Goal: Transaction & Acquisition: Obtain resource

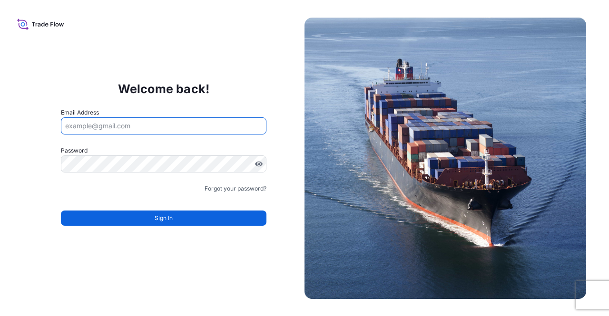
click at [109, 123] on input "Email Address" at bounding box center [164, 125] width 206 height 17
click at [107, 127] on input "Email Address" at bounding box center [164, 125] width 206 height 17
click at [98, 131] on input "Email Address" at bounding box center [164, 125] width 206 height 17
type input "alperen.okur@polarisbroker.com"
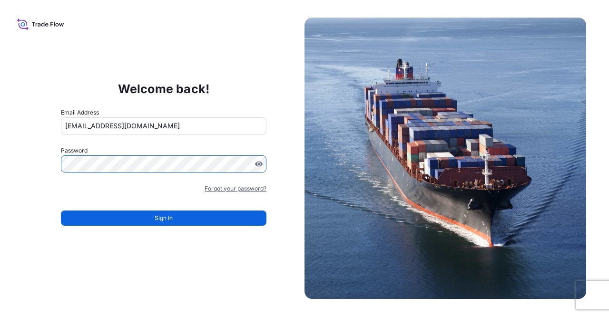
click at [222, 184] on link "Forgot your password?" at bounding box center [235, 189] width 62 height 10
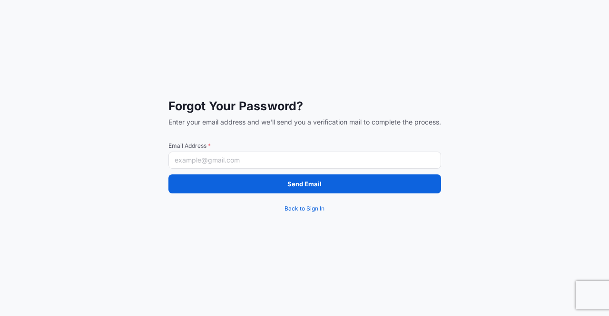
click at [205, 156] on input "Email Address *" at bounding box center [304, 160] width 272 height 17
type input "alperen.okur@polarisbroker.com"
click at [236, 187] on button "Send Email" at bounding box center [304, 183] width 272 height 19
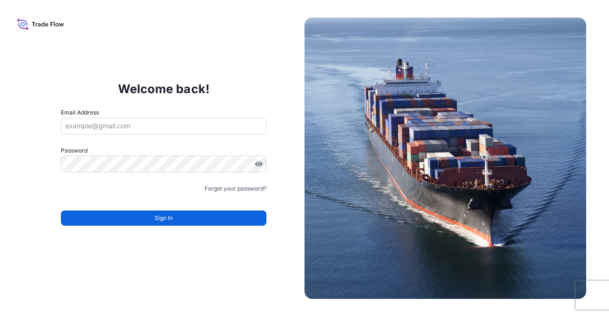
click at [109, 128] on input "Email Address" at bounding box center [164, 125] width 206 height 17
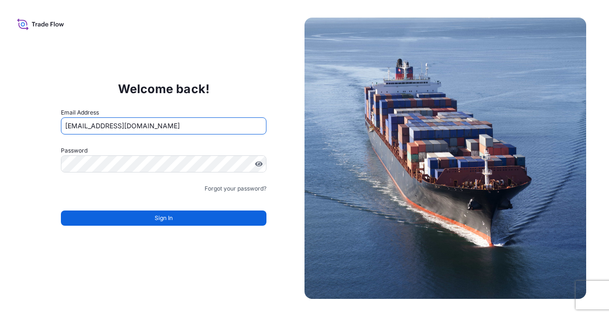
type input "alperen.okur@polarisbroker.com"
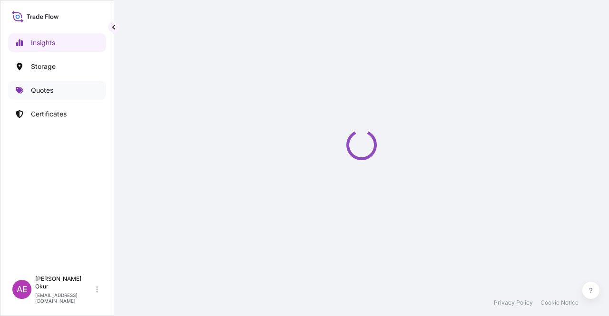
select select "2025"
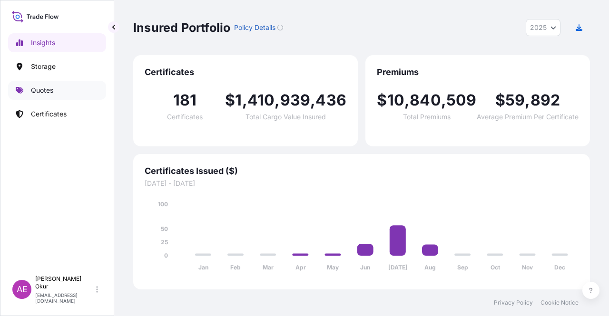
click at [63, 88] on link "Quotes" at bounding box center [57, 90] width 98 height 19
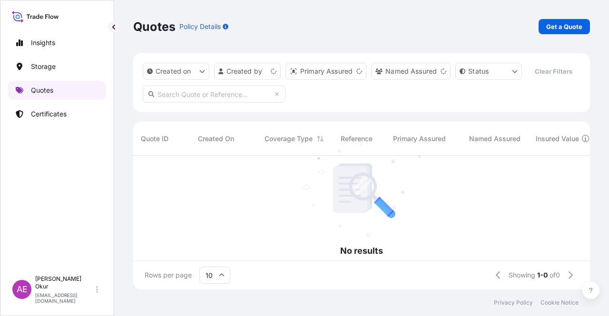
scroll to position [8, 8]
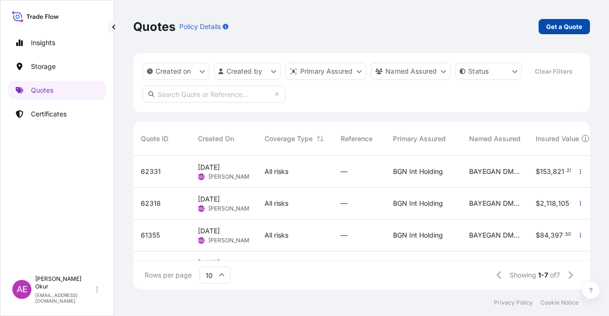
click at [554, 22] on p "Get a Quote" at bounding box center [564, 27] width 36 height 10
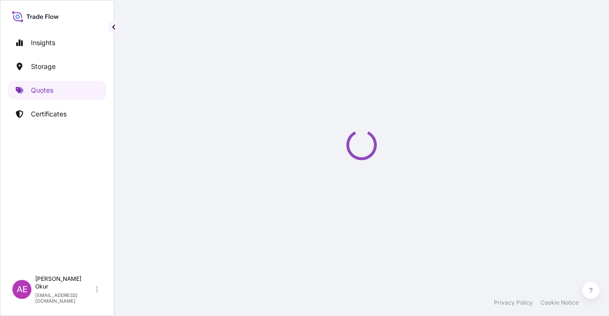
select select "Ocean Vessel"
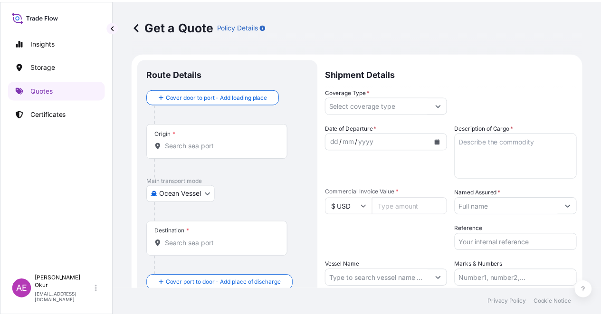
scroll to position [15, 0]
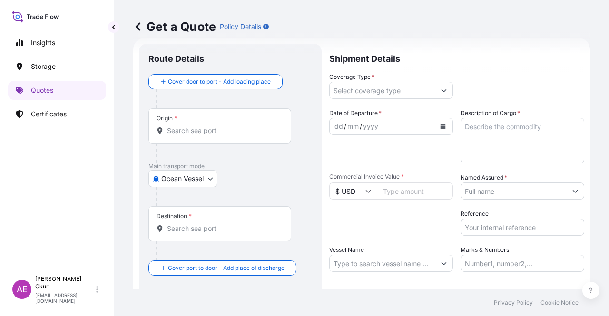
click at [193, 121] on div "Origin *" at bounding box center [219, 125] width 143 height 35
click at [198, 134] on input "Origin *" at bounding box center [223, 131] width 112 height 10
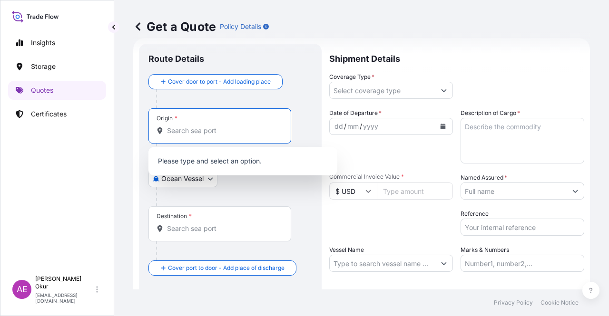
paste input "AL-JUBAIL"
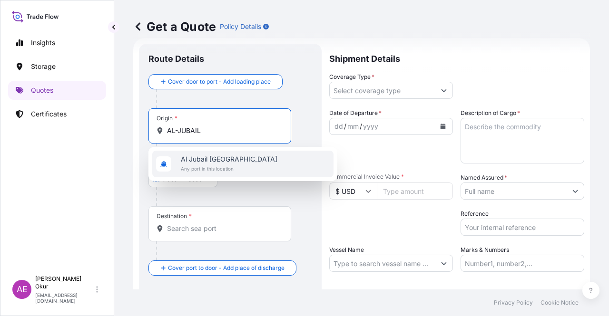
click at [214, 154] on div "Al Jubail Saudi Arabia Any port in this location" at bounding box center [242, 164] width 181 height 27
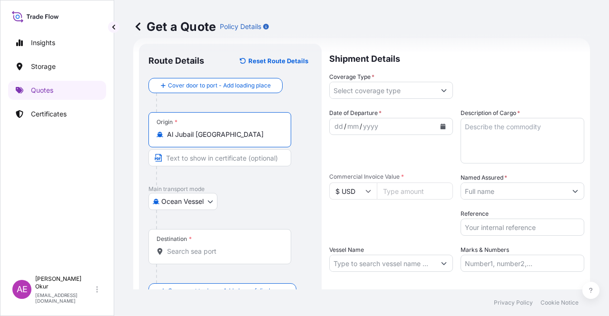
type input "Al Jubail Saudi Arabia"
click at [211, 155] on input "Text to appear on certificate" at bounding box center [219, 157] width 143 height 17
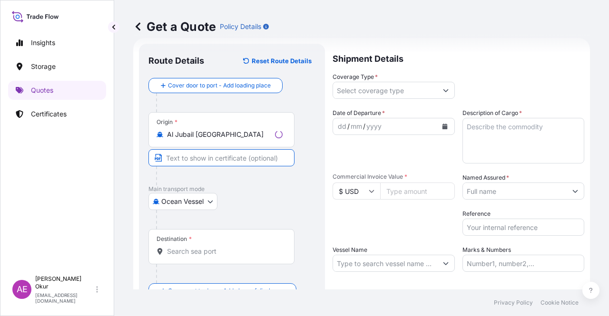
paste input "AL-JUBAIL"
paste input "SAUDI ARABIA"
type input "AL-JUBAIL / SAUDI ARABIA"
click at [225, 252] on input "Destination *" at bounding box center [223, 252] width 112 height 10
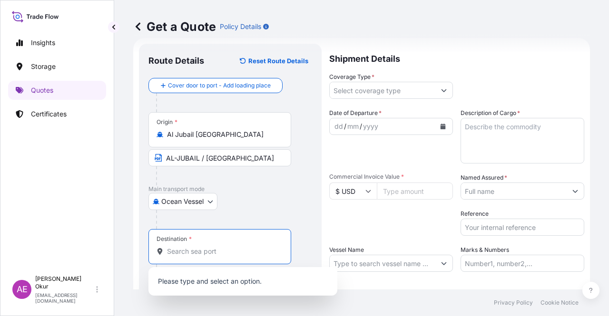
paste input "MERSIN"
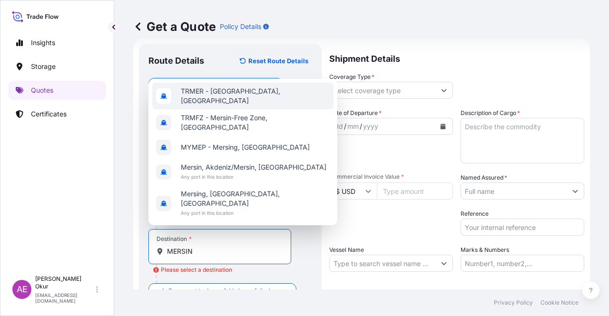
click at [244, 101] on div "TRMER - Mersin, Turkey" at bounding box center [242, 96] width 181 height 27
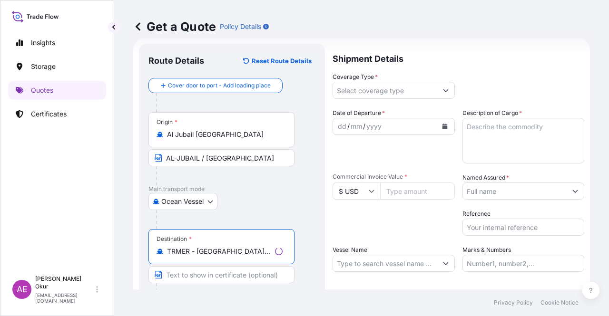
type input "TRMER - Mersin, Turkey"
click at [199, 276] on input "Text to appear on certificate" at bounding box center [221, 274] width 146 height 17
paste input "MERSIN"
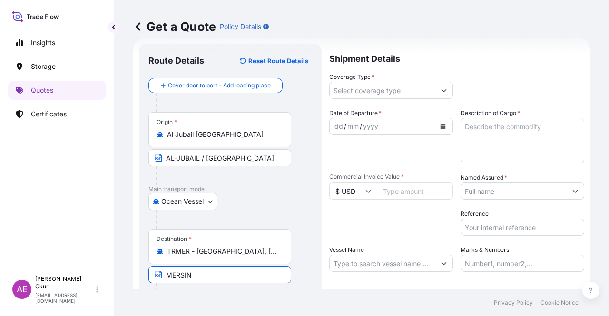
type input "MERSIN / TURKEY"
click at [407, 70] on p "Shipment Details" at bounding box center [456, 58] width 255 height 29
click at [408, 79] on div "Coverage Type *" at bounding box center [391, 85] width 124 height 27
click at [408, 86] on input "Coverage Type *" at bounding box center [382, 90] width 106 height 17
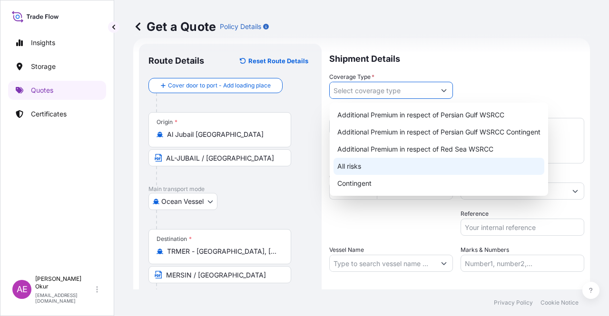
click at [369, 171] on div "All risks" at bounding box center [438, 166] width 211 height 17
type input "All risks"
click at [355, 167] on div "All risks" at bounding box center [438, 166] width 211 height 17
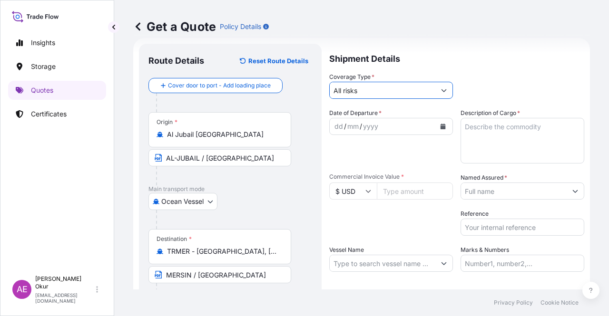
click at [341, 127] on div "dd" at bounding box center [338, 126] width 10 height 11
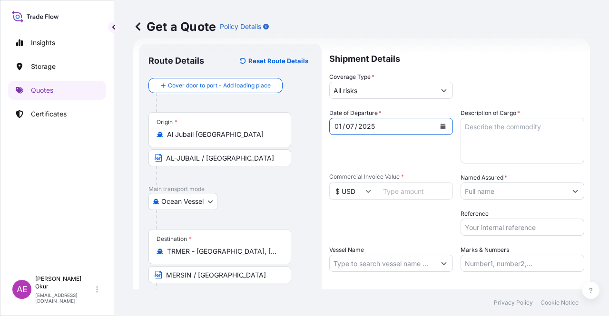
click at [524, 134] on textarea "Description of Cargo *" at bounding box center [522, 141] width 124 height 46
paste textarea "SUPER ABSORBENT POLYMER TMI 9155"
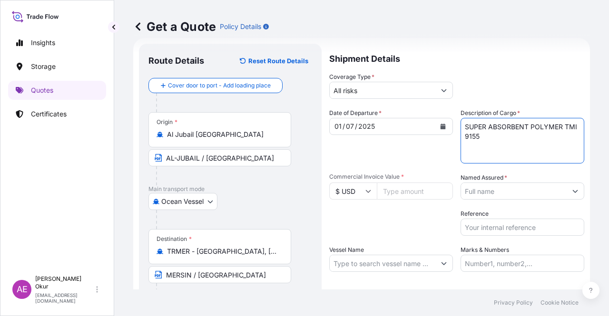
type textarea "SUPER ABSORBENT POLYMER TMI 9155"
click at [414, 193] on input "Commercial Invoice Value *" at bounding box center [415, 191] width 76 height 17
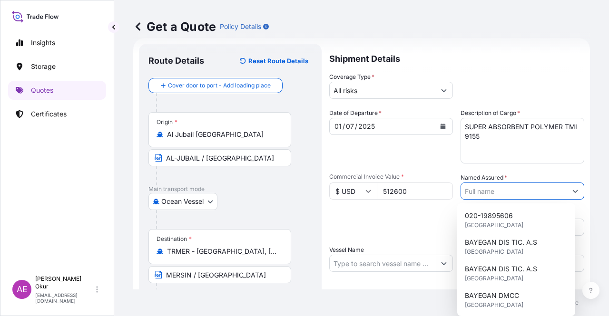
click at [406, 191] on input "512600" at bounding box center [415, 191] width 76 height 17
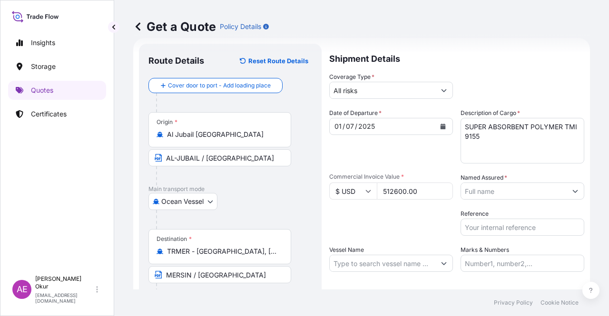
type input "512600.00"
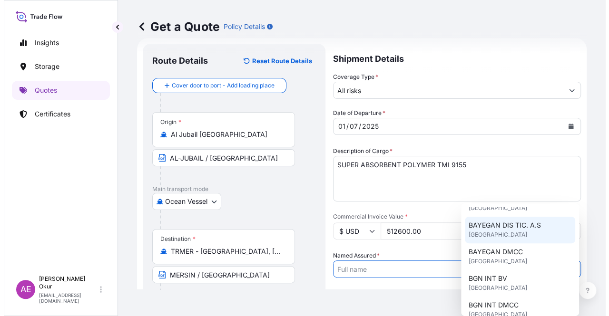
scroll to position [48, 0]
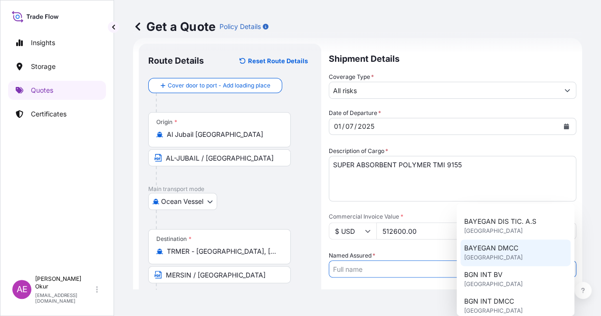
click at [512, 254] on div "BAYEGAN DMCC United Kingdom" at bounding box center [516, 253] width 110 height 27
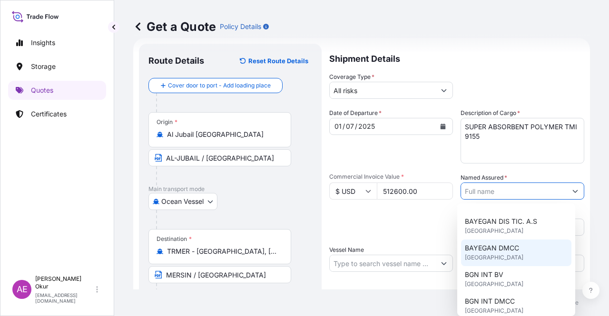
type input "BAYEGAN DMCC"
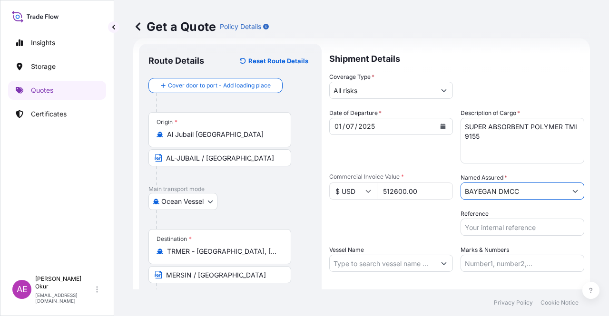
scroll to position [74, 0]
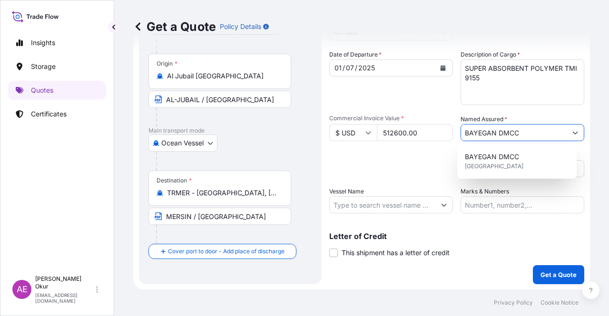
click at [385, 204] on input "Vessel Name" at bounding box center [382, 204] width 106 height 17
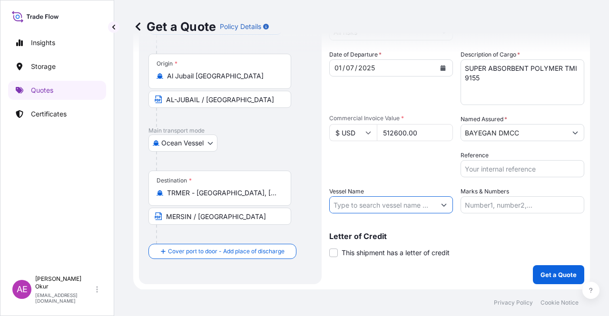
paste input "CMA CGM MANAUS"
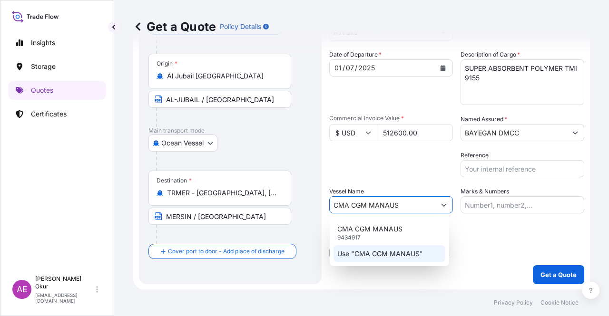
click at [383, 256] on p "Use "CMA CGM MANAUS"" at bounding box center [380, 254] width 86 height 10
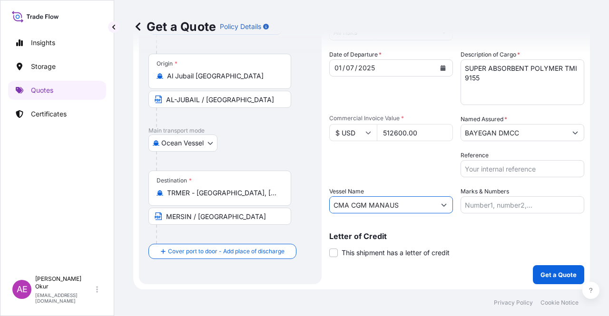
type input "CMA CGM MANAUS"
click at [475, 207] on input "Marks & Numbers" at bounding box center [522, 204] width 124 height 17
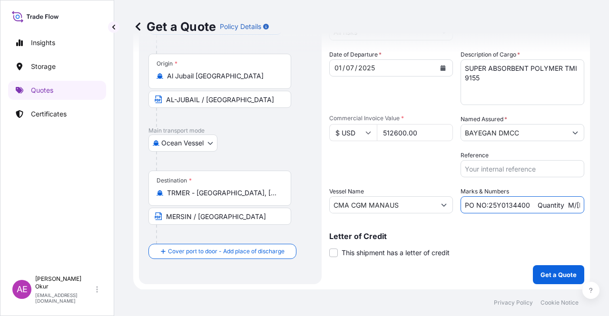
drag, startPoint x: 486, startPoint y: 203, endPoint x: 523, endPoint y: 207, distance: 37.8
click at [523, 207] on input "PO NO:25Y0134400 Quantity M/Tonn: 247,500 Premium: USD 29,50" at bounding box center [522, 204] width 124 height 17
paste input "501"
drag, startPoint x: 560, startPoint y: 204, endPoint x: 571, endPoint y: 204, distance: 11.4
click at [571, 204] on input "PO NO:25Y0150100 Quantity M/Tonn: 247,500 Premium: USD 29,50" at bounding box center [522, 204] width 124 height 17
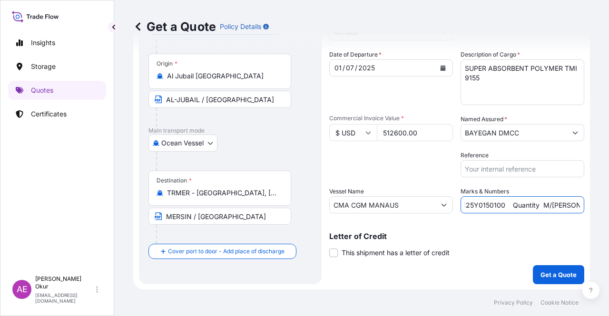
scroll to position [0, 41]
click at [524, 206] on input "PO NO:25Y0150100 Quantity M/Tonn: 247,500 Premium: USD 29,50" at bounding box center [522, 204] width 124 height 17
drag, startPoint x: 550, startPoint y: 204, endPoint x: 566, endPoint y: 204, distance: 16.2
click at [566, 204] on input "PO NO:25Y0150100 Quantity M/Tonn: 247,500 Premium: USD 29,50" at bounding box center [522, 204] width 124 height 17
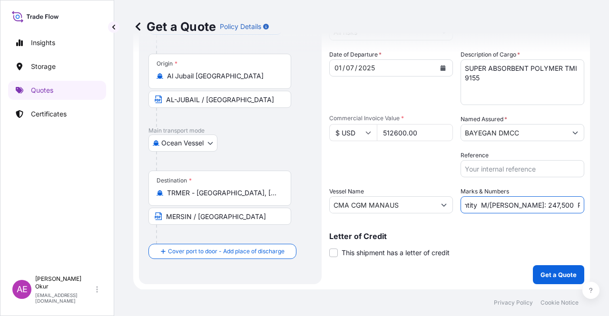
drag, startPoint x: 548, startPoint y: 204, endPoint x: 530, endPoint y: 203, distance: 18.1
click at [530, 203] on input "PO NO:25Y0150100 Quantity M/Tonn: 247,500 Premium: USD 29,50" at bounding box center [522, 204] width 124 height 17
paste input "400,000"
drag, startPoint x: 580, startPoint y: 206, endPoint x: 608, endPoint y: 206, distance: 28.0
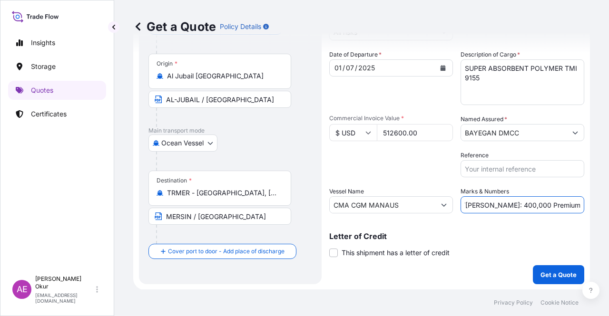
click at [608, 206] on div "Get a Quote Policy Details Route Details Reset Route Details Cover door to port…" at bounding box center [361, 145] width 494 height 290
click at [539, 205] on input "PO NO:25Y0150100 Quantity M/Tonn: 400,000 Premium: USD 29,50" at bounding box center [522, 204] width 124 height 17
drag, startPoint x: 555, startPoint y: 204, endPoint x: 593, endPoint y: 214, distance: 39.0
click at [600, 204] on div "Get a Quote Policy Details Route Details Reset Route Details Cover door to port…" at bounding box center [361, 145] width 494 height 290
paste input "56,39"
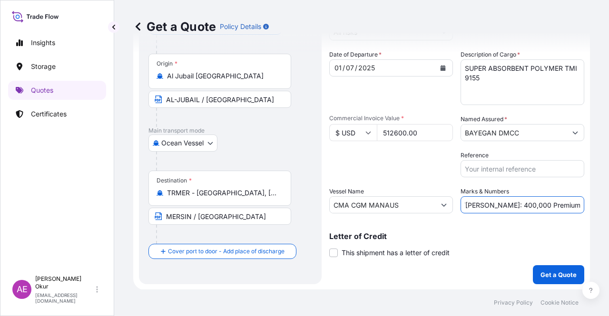
type input "PO NO:25Y0150100 Quantity M/Tonn: 400,000 Premium: USD 56,39"
click at [339, 251] on label "This shipment has a letter of credit" at bounding box center [389, 253] width 120 height 10
click at [329, 248] on input "This shipment has a letter of credit" at bounding box center [329, 248] width 0 height 0
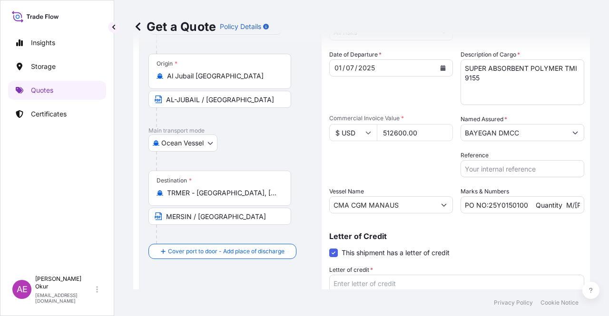
click at [333, 253] on span at bounding box center [333, 253] width 9 height 9
click at [329, 248] on input "This shipment has a letter of credit" at bounding box center [329, 248] width 0 height 0
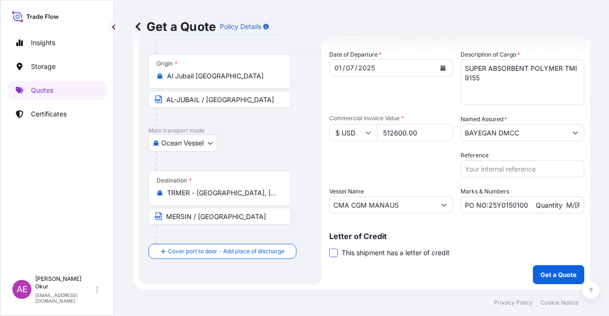
click at [333, 253] on span at bounding box center [333, 253] width 9 height 9
click at [329, 248] on input "This shipment has a letter of credit" at bounding box center [329, 248] width 0 height 0
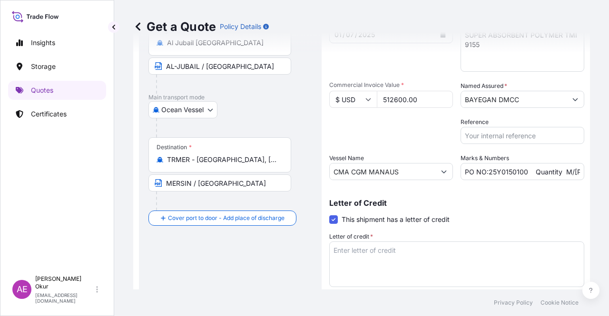
scroll to position [146, 0]
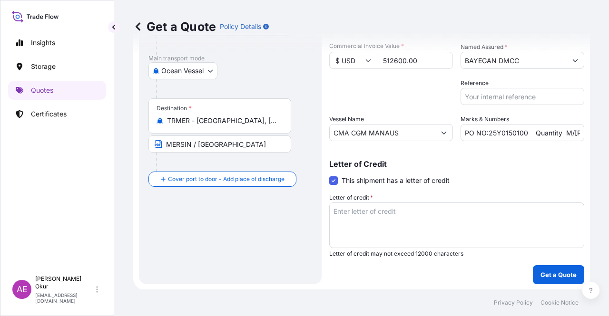
click at [402, 215] on textarea "Letter of credit *" at bounding box center [456, 226] width 255 height 46
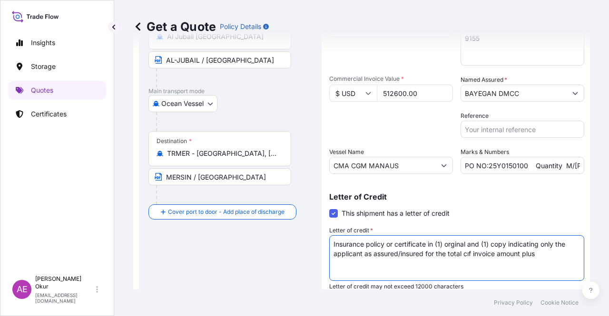
scroll to position [98, 0]
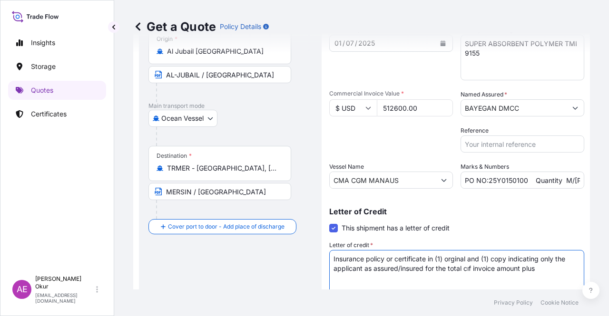
click at [472, 267] on textarea "Insurance policy or certificate in (1) orginal and (1) copy indicating only the…" at bounding box center [456, 273] width 255 height 46
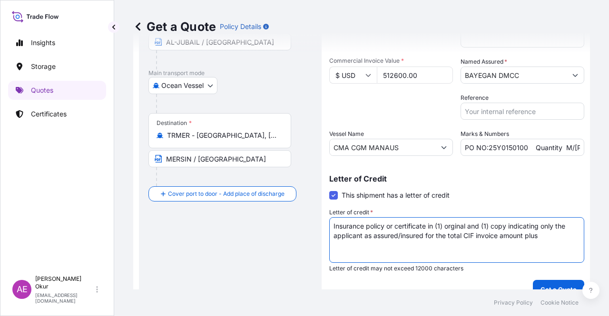
scroll to position [146, 0]
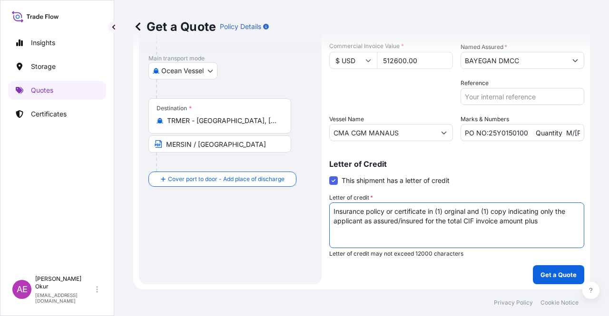
click at [545, 226] on textarea "Insurance policy or certificate in (1) orginal and (1) copy indicating only the…" at bounding box center [456, 226] width 255 height 46
drag, startPoint x: 386, startPoint y: 245, endPoint x: 373, endPoint y: 245, distance: 12.8
click at [380, 245] on textarea "Insurance policy or certificate in (1) orginal and (1) copy indicating only the…" at bounding box center [456, 226] width 255 height 46
drag, startPoint x: 358, startPoint y: 245, endPoint x: 341, endPoint y: 241, distance: 18.0
click at [357, 245] on textarea "Insurance policy or certificate in (1) orginal and (1) copy indicating only the…" at bounding box center [456, 226] width 255 height 46
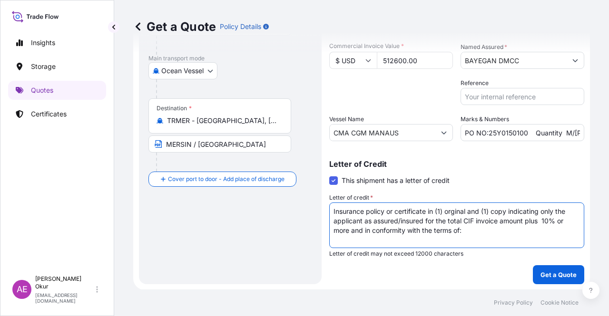
click at [341, 241] on textarea "Insurance policy or certificate in (1) orginal and (1) copy indicating only the…" at bounding box center [456, 226] width 255 height 46
click at [492, 232] on textarea "Insurance policy or certificate in (1) orginal and (1) copy indicating only the…" at bounding box center [456, 226] width 255 height 46
type textarea "Insurance policy or certificate in (1) orginal and (1) copy indicating only the…"
drag, startPoint x: 503, startPoint y: 234, endPoint x: 217, endPoint y: 207, distance: 287.5
click at [217, 207] on form "Route Details Reset Route Details Cover door to port - Add loading place Place …" at bounding box center [361, 98] width 456 height 383
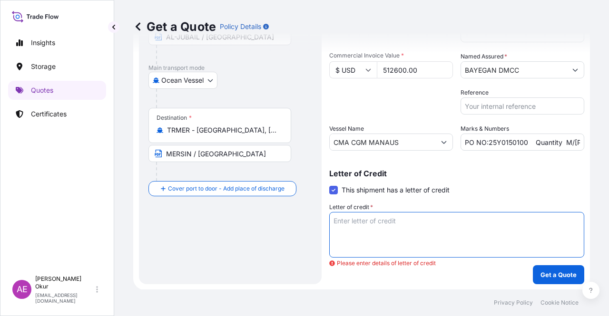
paste textarea "Insurance policy or certificate in (1) orginal and (1) copy indicating only the…"
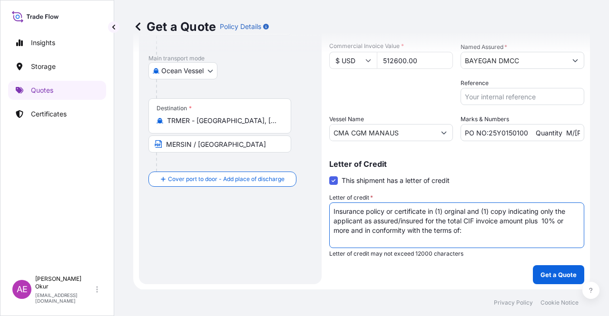
drag, startPoint x: 484, startPoint y: 238, endPoint x: 65, endPoint y: 173, distance: 423.8
click at [112, 179] on div "Insights Storage Quotes Certificates AE Alp Eren Okur alperen.okur@polarisbroke…" at bounding box center [304, 158] width 609 height 316
paste textarea "INSTITUTE CARGO CLAUSE (A), INSTITUTE WAR CLAUSES, INSTITUTE STRIKE,RIOTS and C…"
type textarea "Insurance policy or certificate in (1) orginal and (1) copy indicating only the…"
click at [540, 271] on p "Get a Quote" at bounding box center [558, 275] width 36 height 10
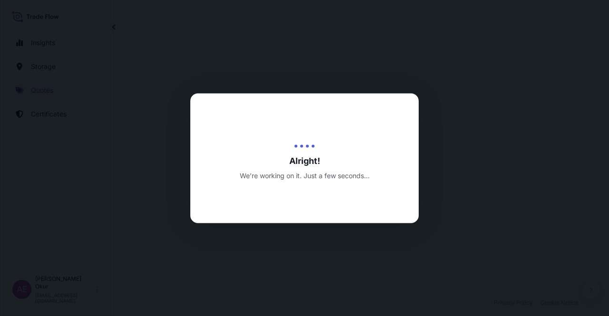
select select "Ocean Vessel"
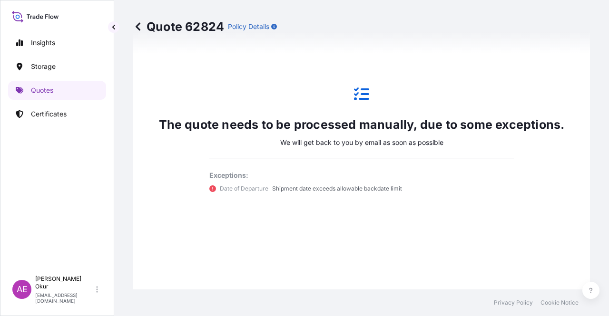
scroll to position [517, 0]
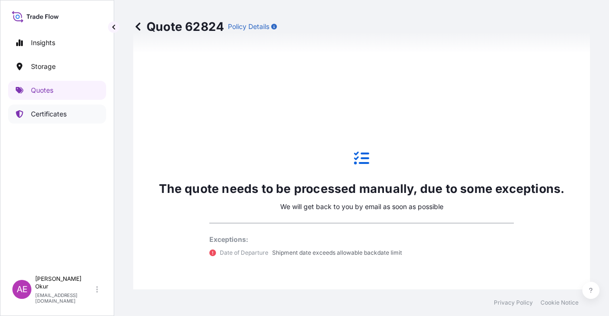
click at [23, 110] on link "Certificates" at bounding box center [57, 114] width 98 height 19
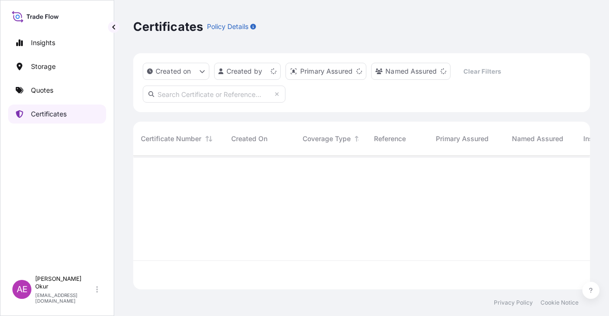
scroll to position [132, 449]
click at [46, 87] on p "Quotes" at bounding box center [42, 91] width 22 height 10
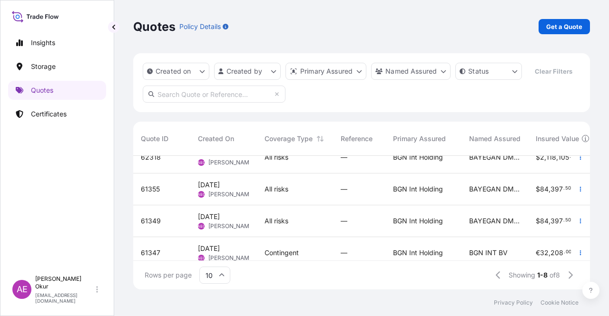
scroll to position [14, 0]
click at [309, 262] on div "Rows per page 10 Showing 1-8 of 8" at bounding box center [361, 275] width 456 height 29
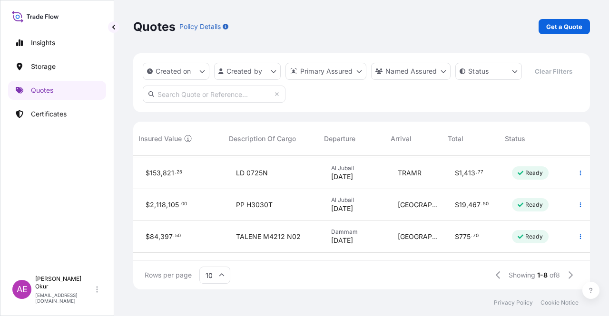
scroll to position [0, 397]
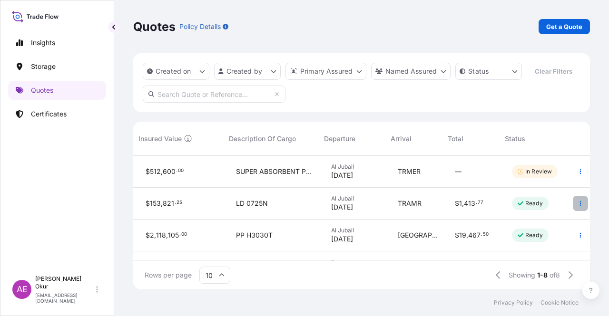
click at [572, 208] on button "button" at bounding box center [579, 203] width 15 height 15
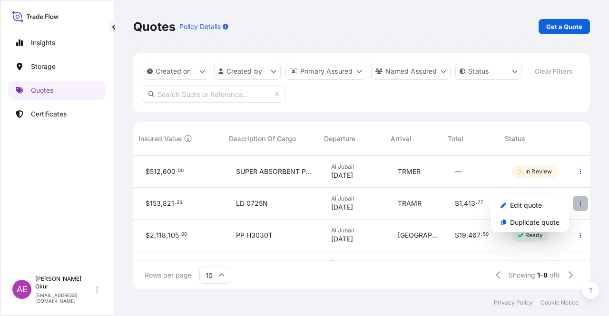
click at [572, 208] on button "button" at bounding box center [579, 203] width 15 height 15
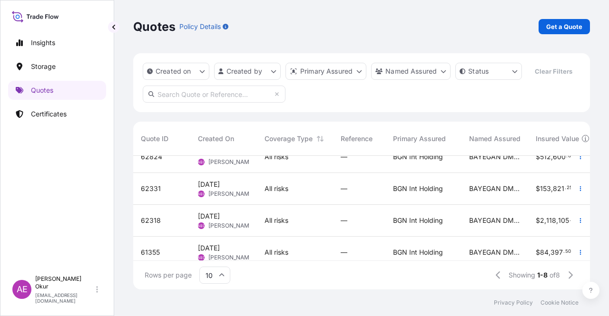
scroll to position [0, 0]
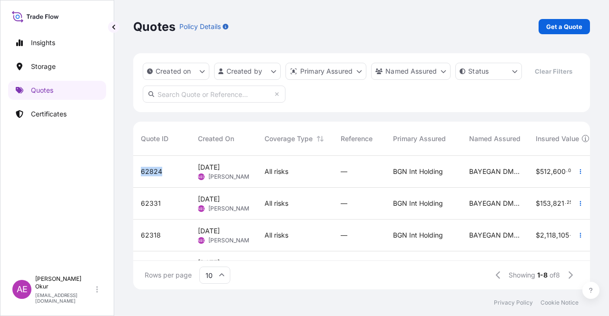
drag, startPoint x: 172, startPoint y: 171, endPoint x: 134, endPoint y: 174, distance: 38.6
click at [134, 174] on div "62824" at bounding box center [161, 172] width 57 height 32
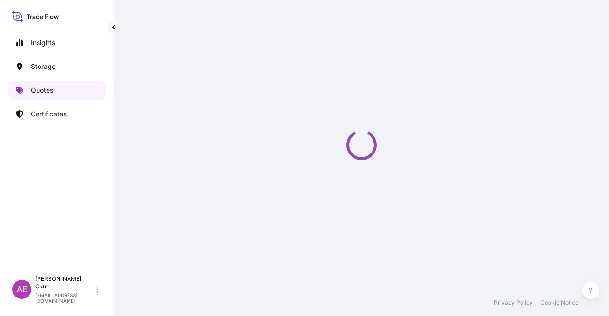
click at [64, 93] on link "Quotes" at bounding box center [57, 90] width 98 height 19
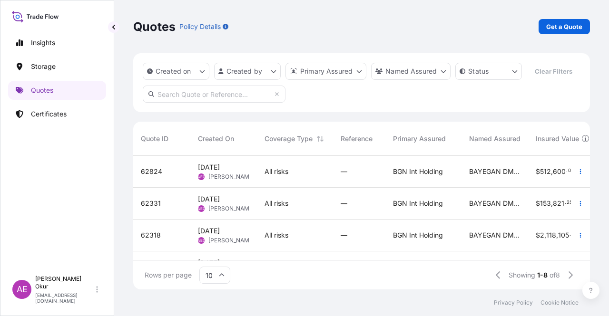
click at [302, 176] on div "All risks" at bounding box center [294, 172] width 61 height 10
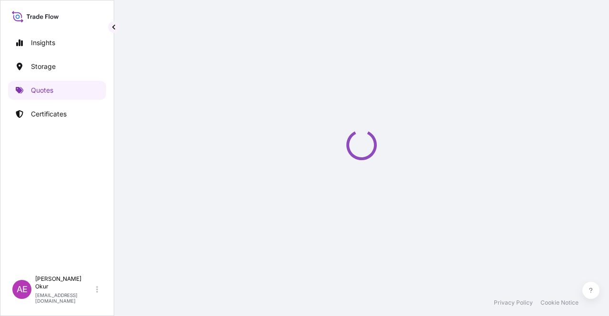
select select "Ocean Vessel"
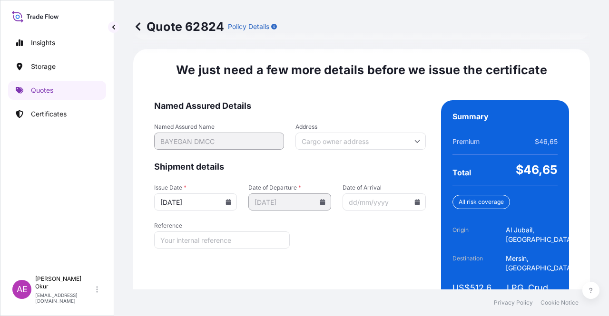
scroll to position [1360, 0]
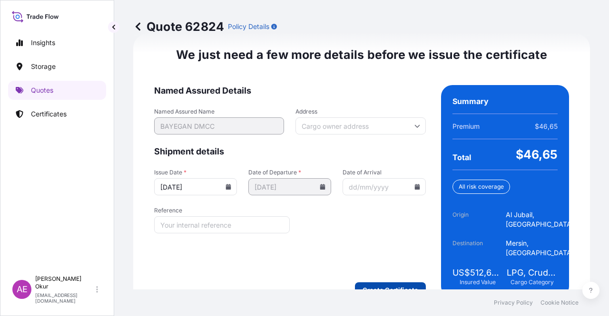
click at [396, 260] on form "Named Assured Details Named Assured Name BAYEGAN DMCC Address Shipment details …" at bounding box center [289, 191] width 271 height 213
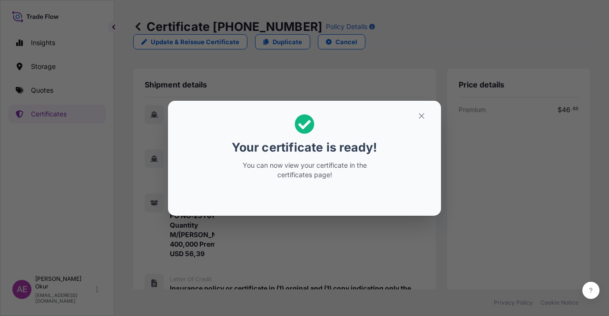
click at [426, 125] on h2 "Your certificate is ready! You can now view your certificate in the certificate…" at bounding box center [304, 146] width 258 height 77
click at [414, 105] on section "Your certificate is ready! You can now view your certificate in the certificate…" at bounding box center [304, 158] width 273 height 115
click at [418, 107] on section "Your certificate is ready! You can now view your certificate in the certificate…" at bounding box center [304, 158] width 273 height 115
click at [422, 115] on icon "button" at bounding box center [421, 116] width 9 height 9
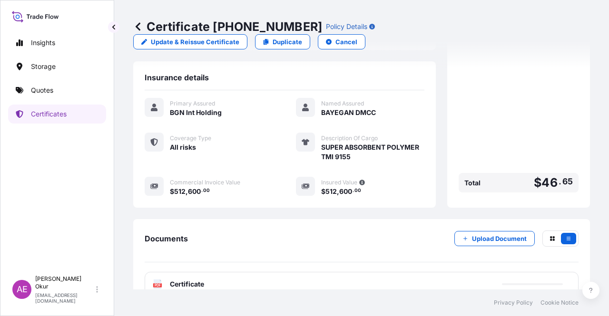
scroll to position [368, 0]
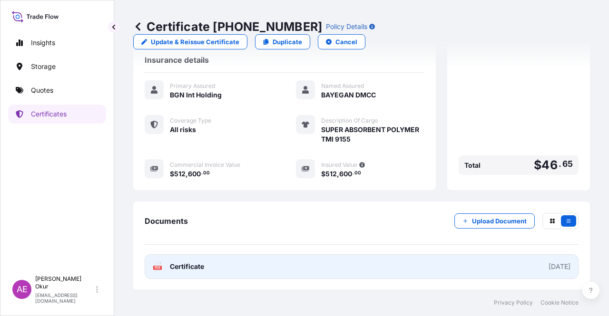
click at [185, 268] on span "Certificate" at bounding box center [187, 267] width 34 height 10
click at [192, 267] on span "Certificate" at bounding box center [187, 267] width 34 height 10
